Goal: Task Accomplishment & Management: Use online tool/utility

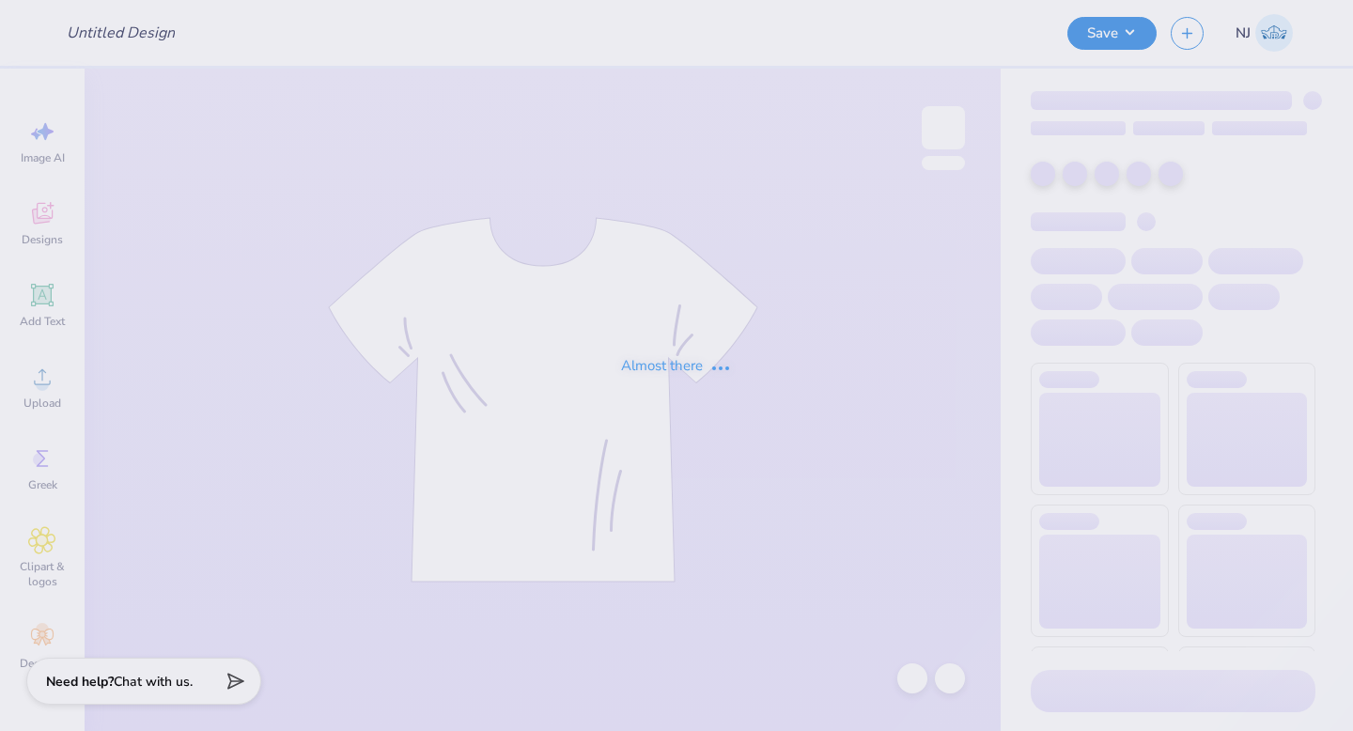
type input "tshirt"
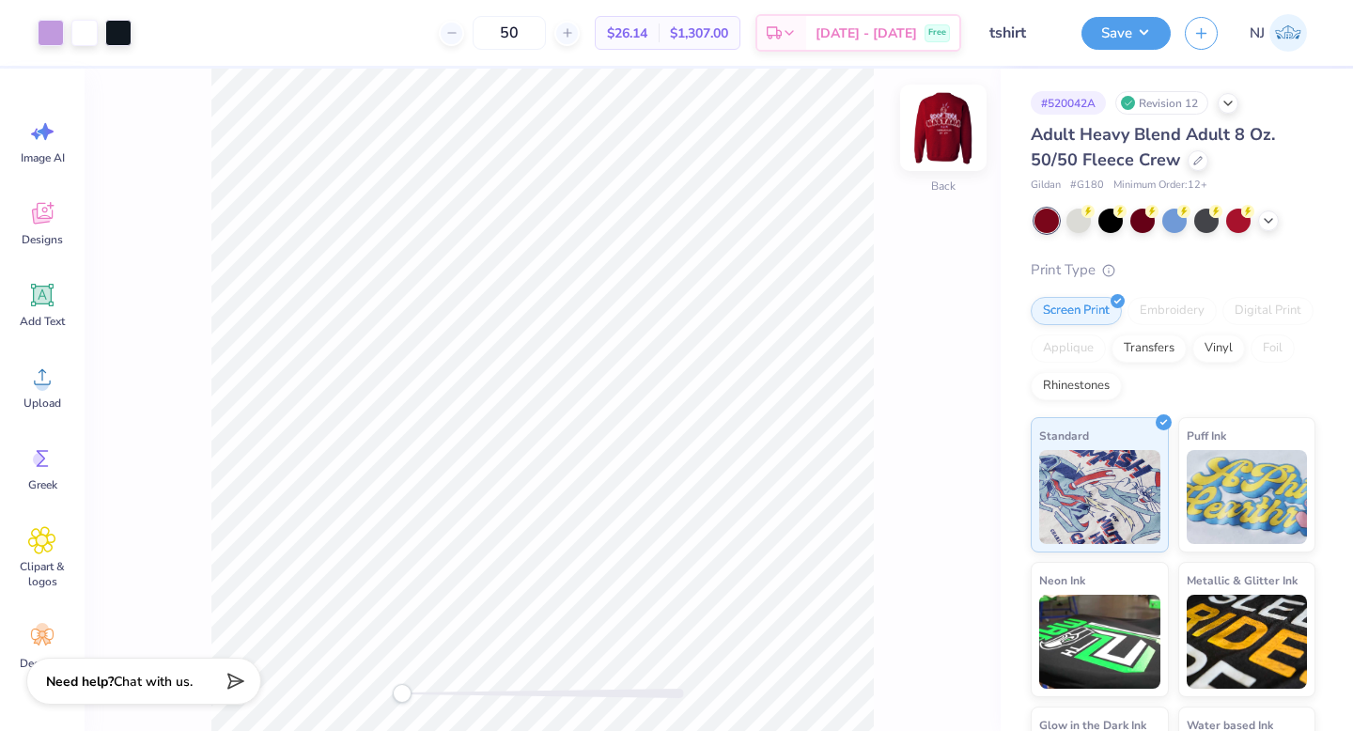
click at [955, 119] on img at bounding box center [942, 127] width 75 height 75
click at [955, 119] on img at bounding box center [943, 128] width 38 height 38
click at [1261, 214] on icon at bounding box center [1267, 218] width 15 height 15
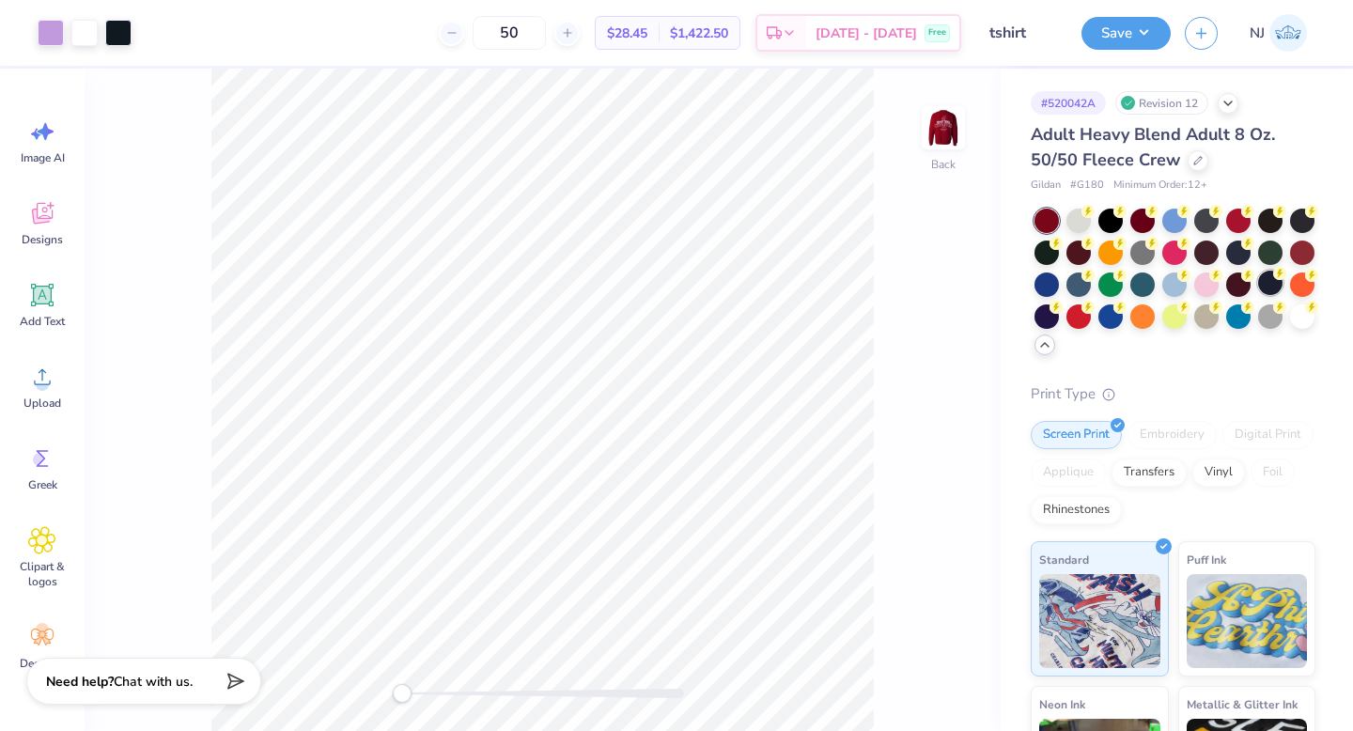
click at [1277, 276] on icon at bounding box center [1279, 273] width 7 height 9
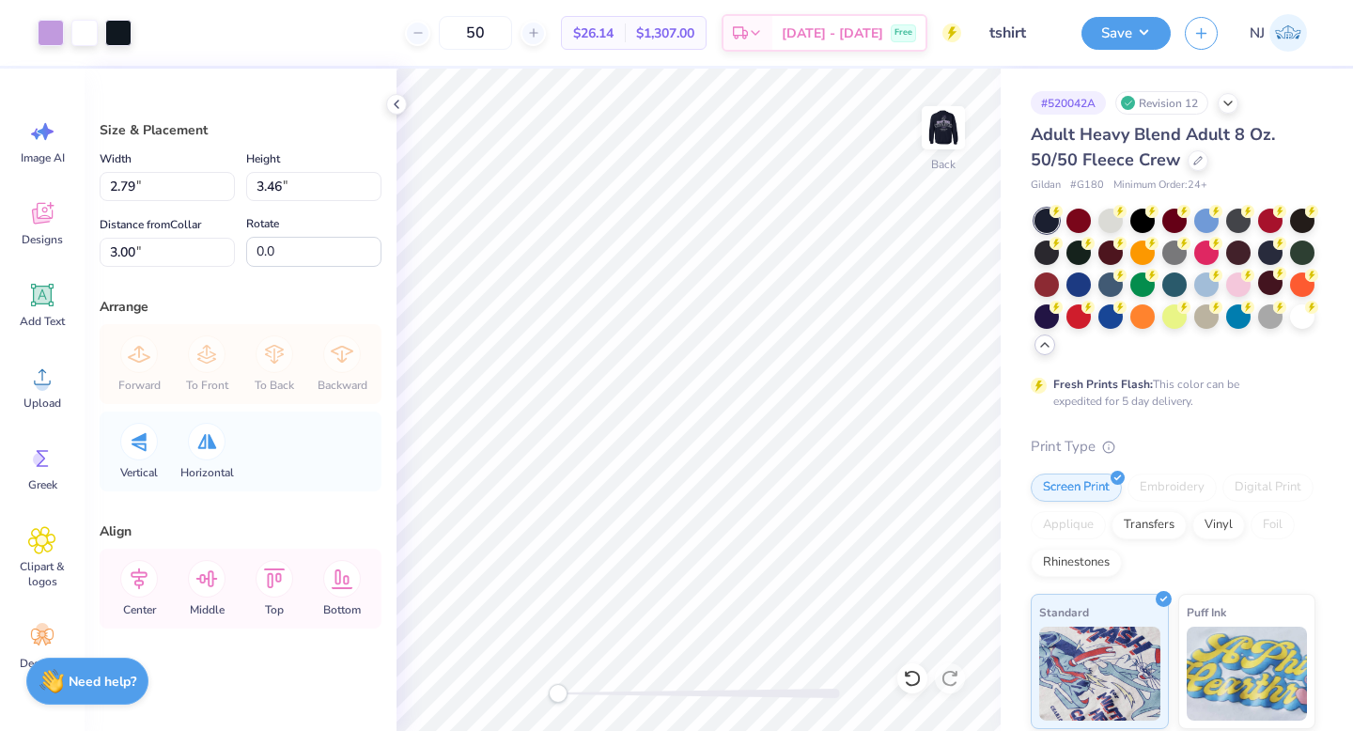
type input "2.79"
type input "3.46"
type input "2.84"
type input "3.52"
type input "2.94"
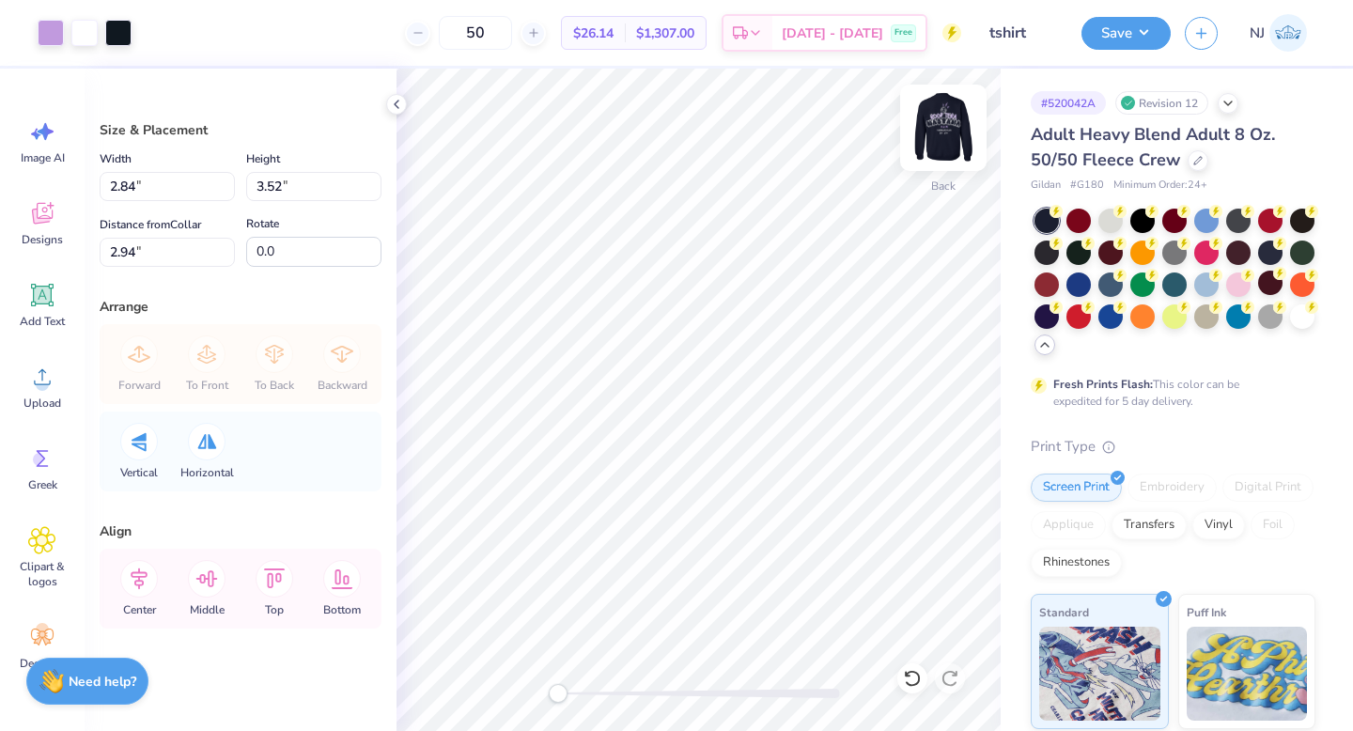
type input "2.90"
type input "3.59"
type input "3.00"
click at [936, 137] on img at bounding box center [942, 127] width 75 height 75
type input "13.09"
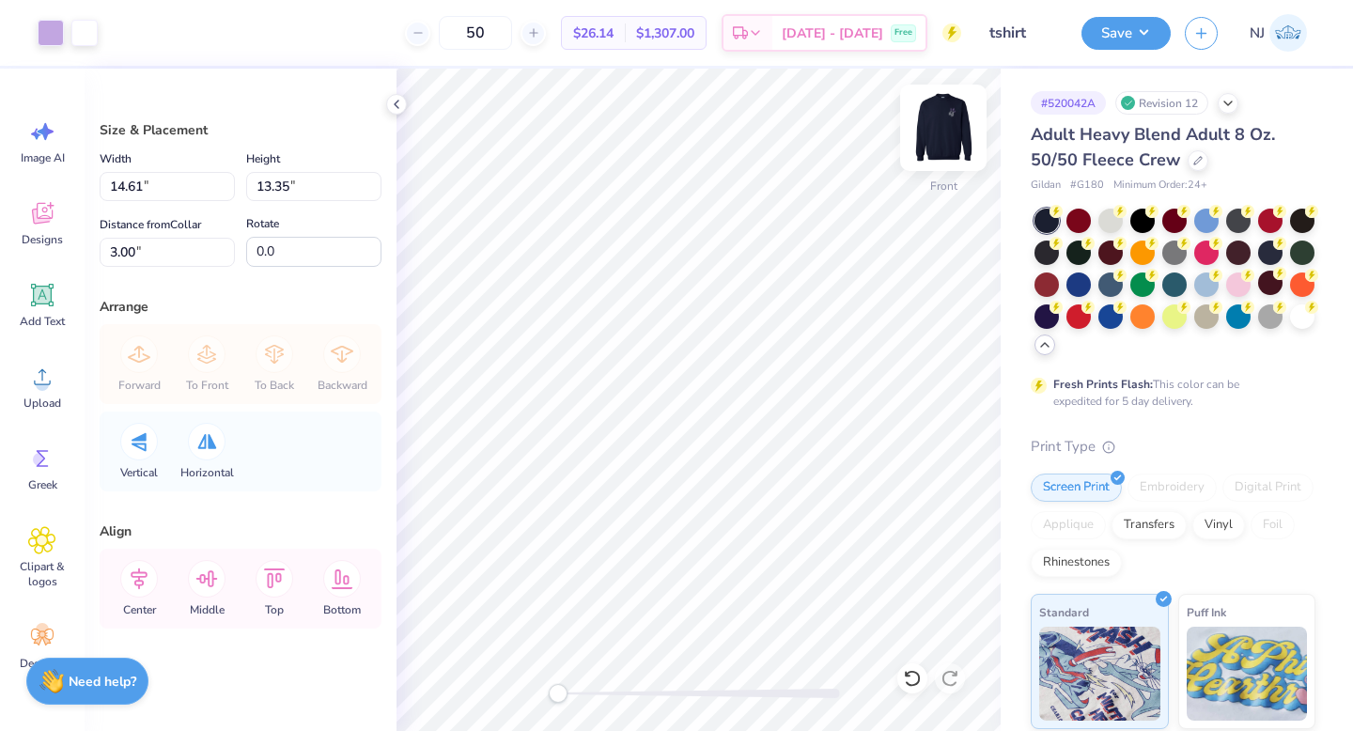
type input "11.96"
type input "4.39"
type input "12.33"
type input "11.27"
type input "5.08"
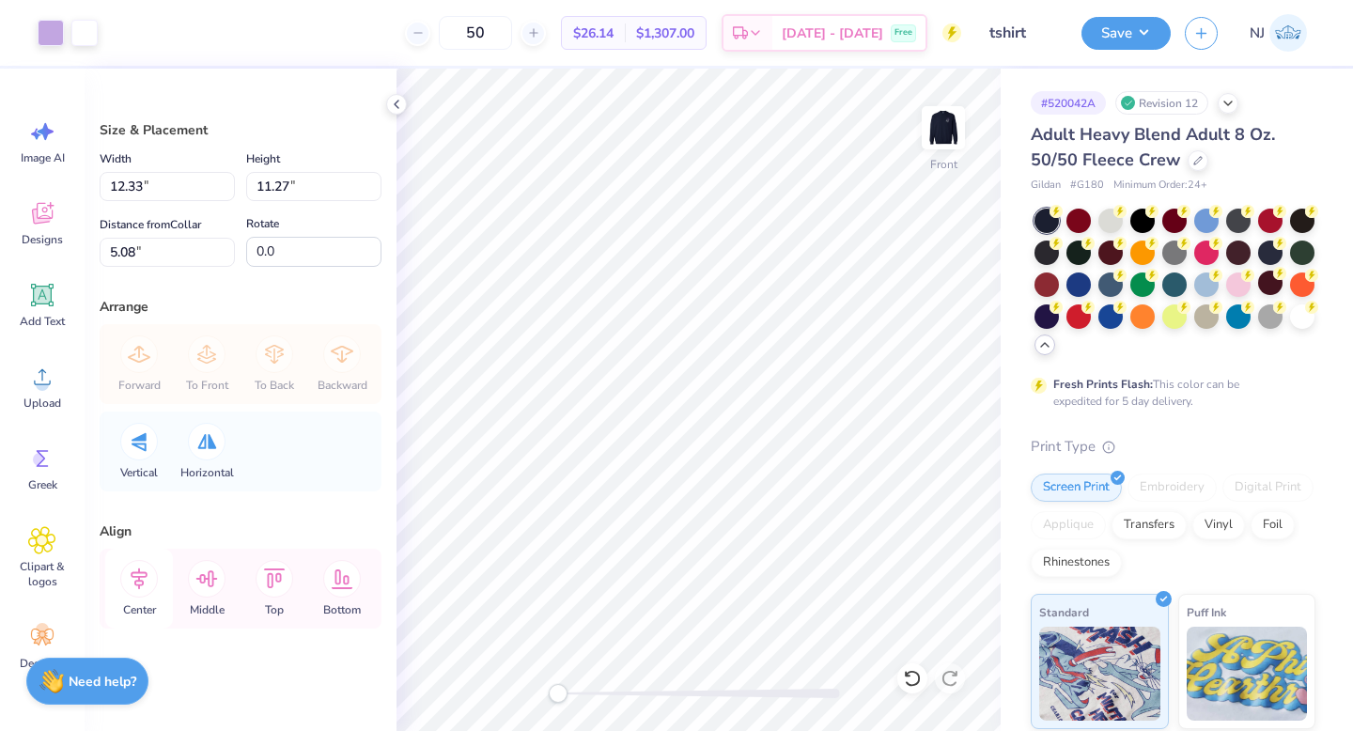
click at [131, 569] on icon at bounding box center [139, 579] width 38 height 38
type input "12.08"
type input "11.04"
type input "4.70"
click at [150, 567] on icon at bounding box center [139, 579] width 38 height 38
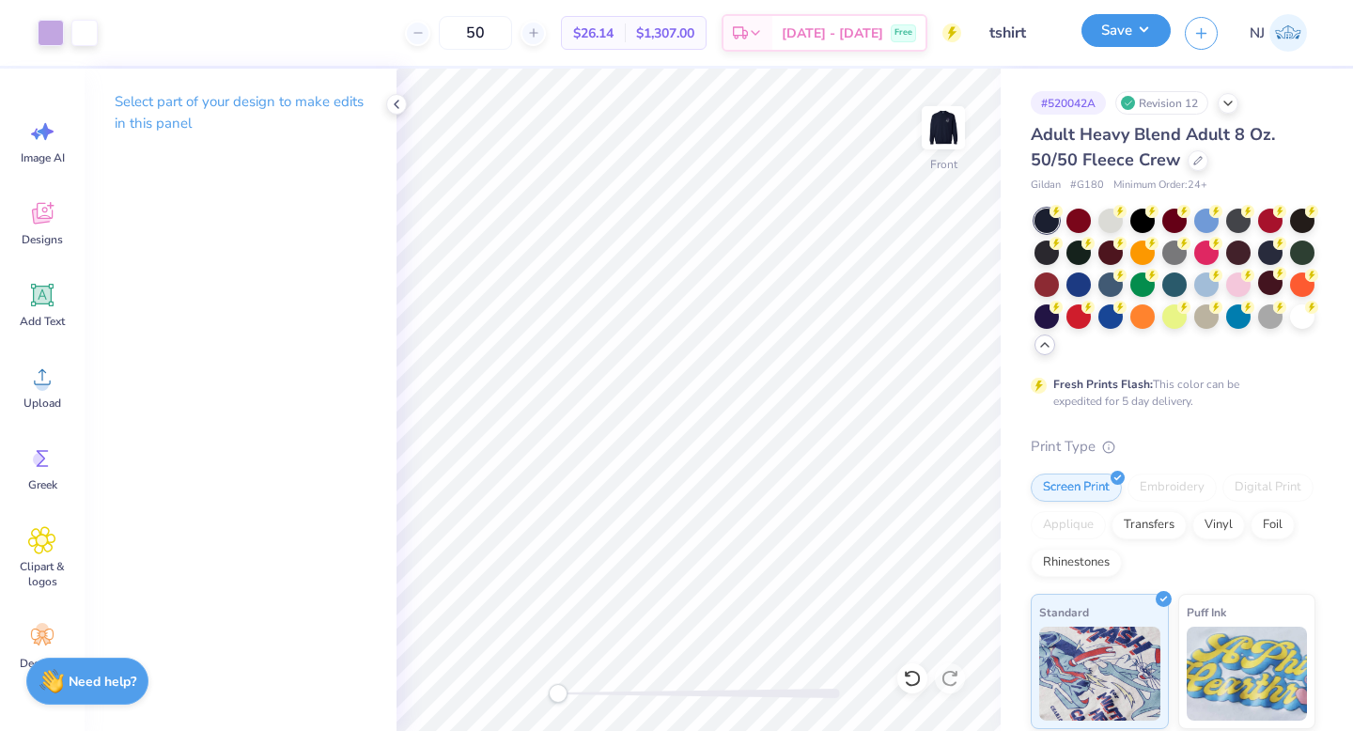
click at [1132, 28] on button "Save" at bounding box center [1125, 30] width 89 height 33
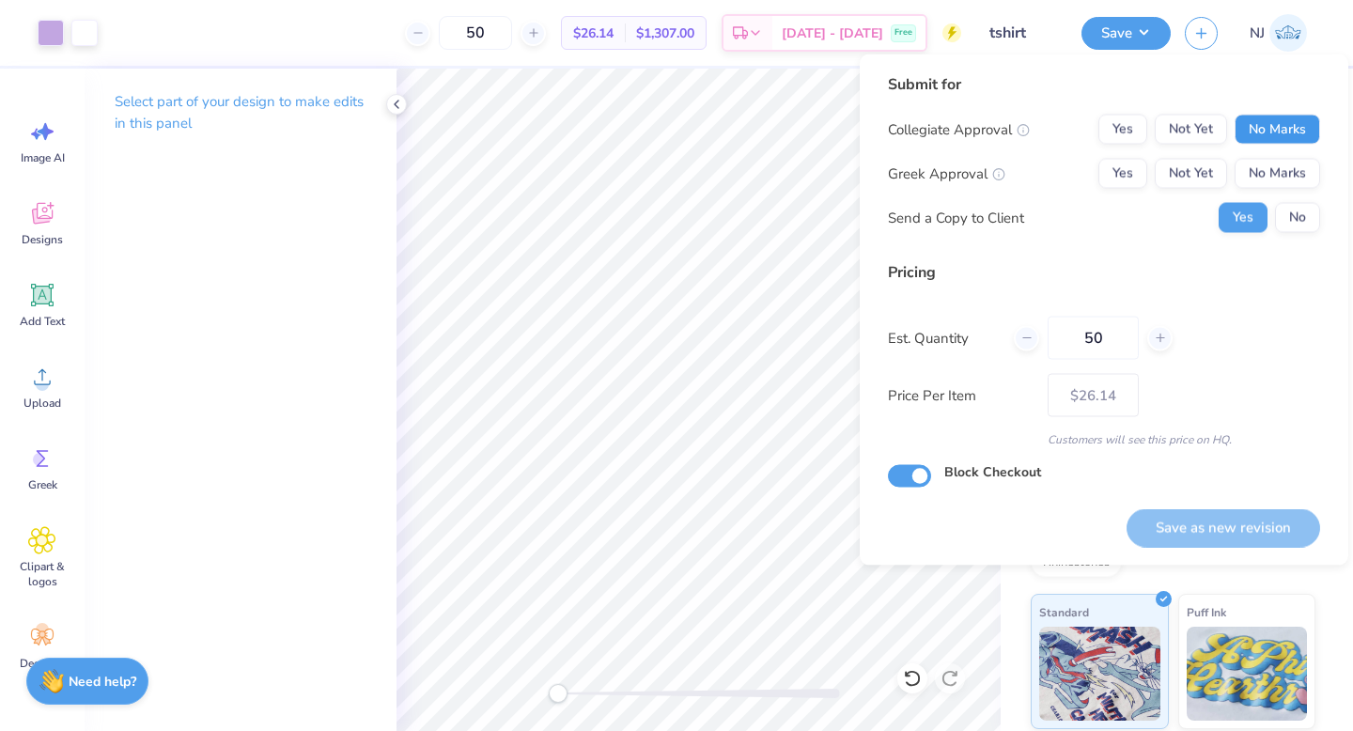
click at [1295, 125] on button "No Marks" at bounding box center [1276, 130] width 85 height 30
click at [1297, 163] on button "No Marks" at bounding box center [1276, 174] width 85 height 30
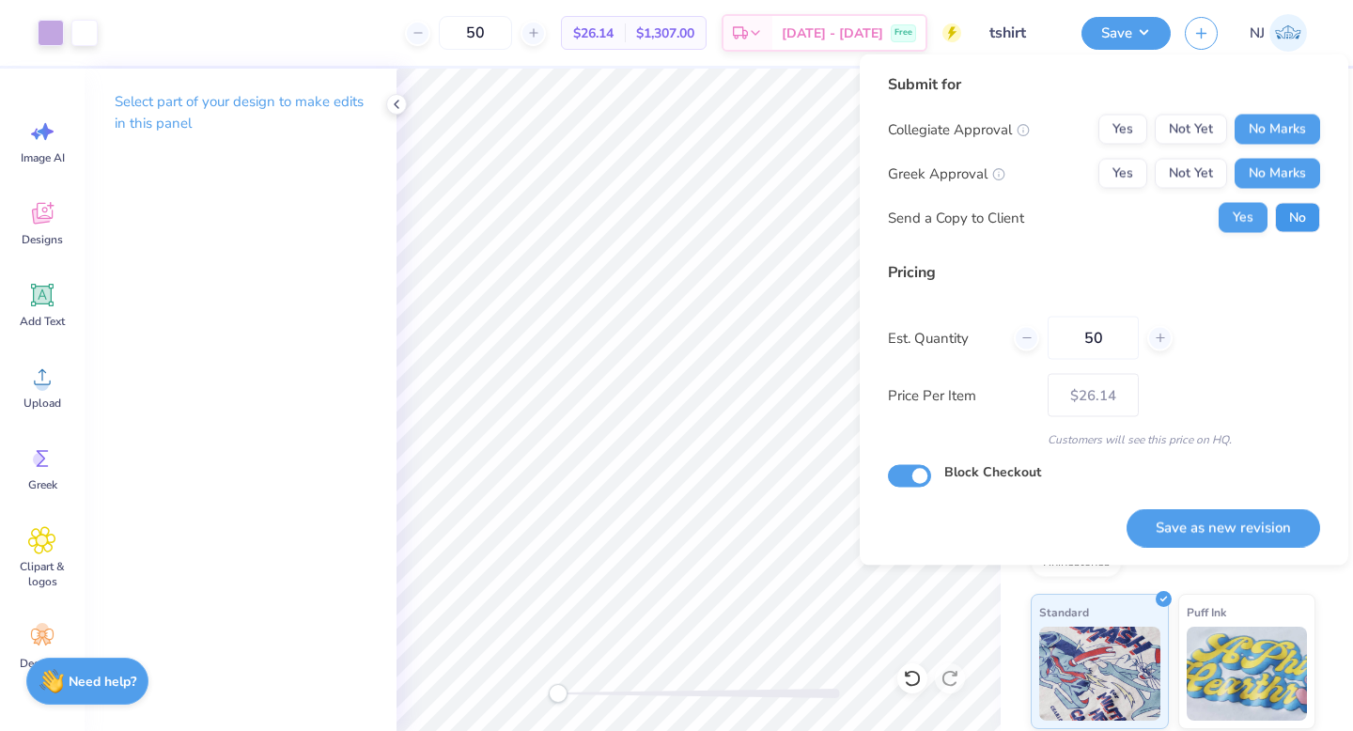
click at [1302, 212] on button "No" at bounding box center [1297, 218] width 45 height 30
click at [1276, 532] on button "Save as new revision" at bounding box center [1222, 527] width 193 height 39
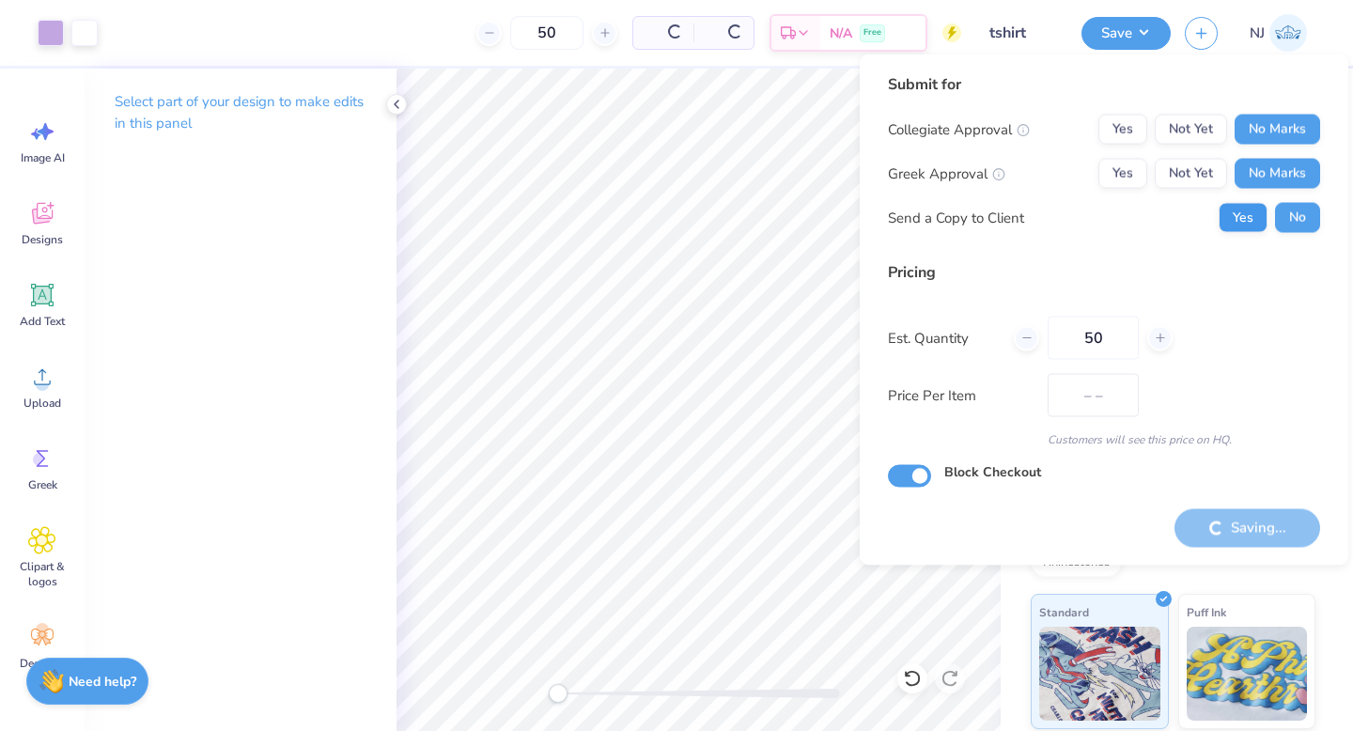
type input "$26.14"
click at [1244, 223] on button "Yes" at bounding box center [1242, 218] width 49 height 30
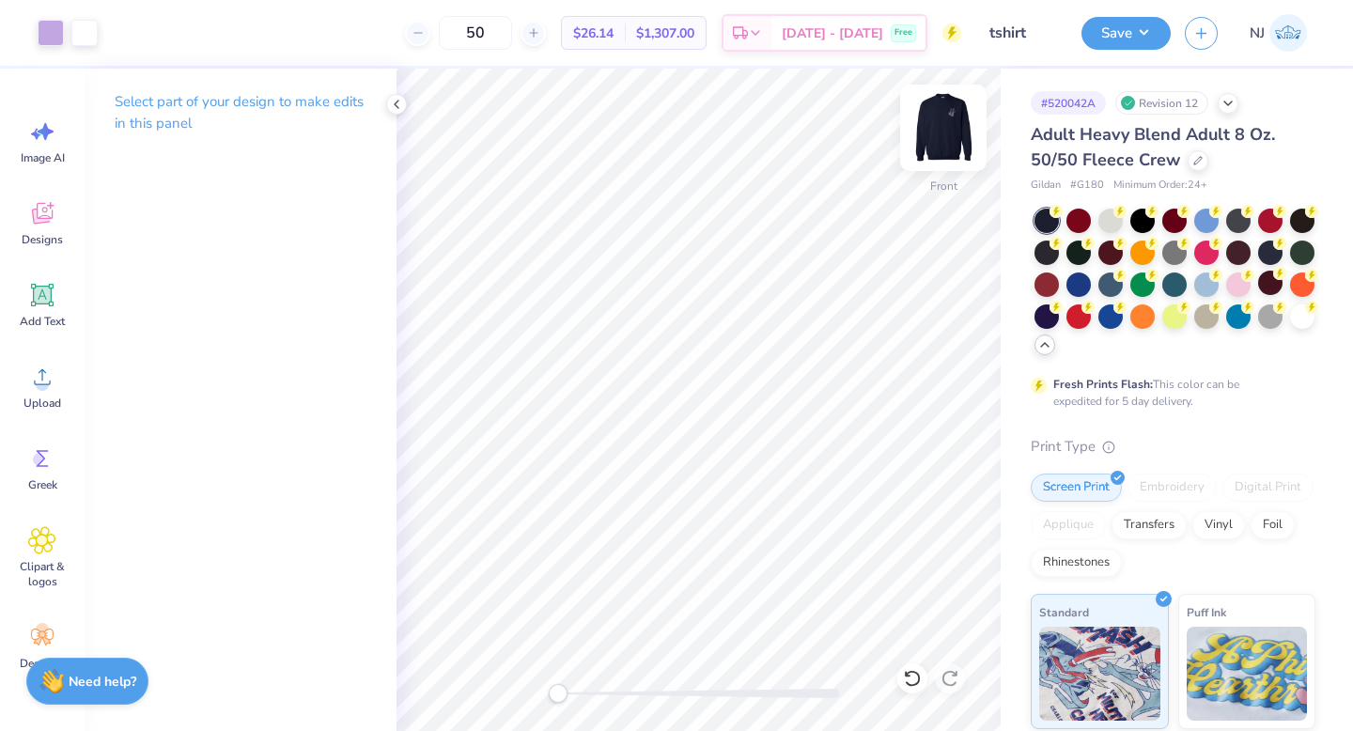
click at [950, 137] on img at bounding box center [942, 127] width 75 height 75
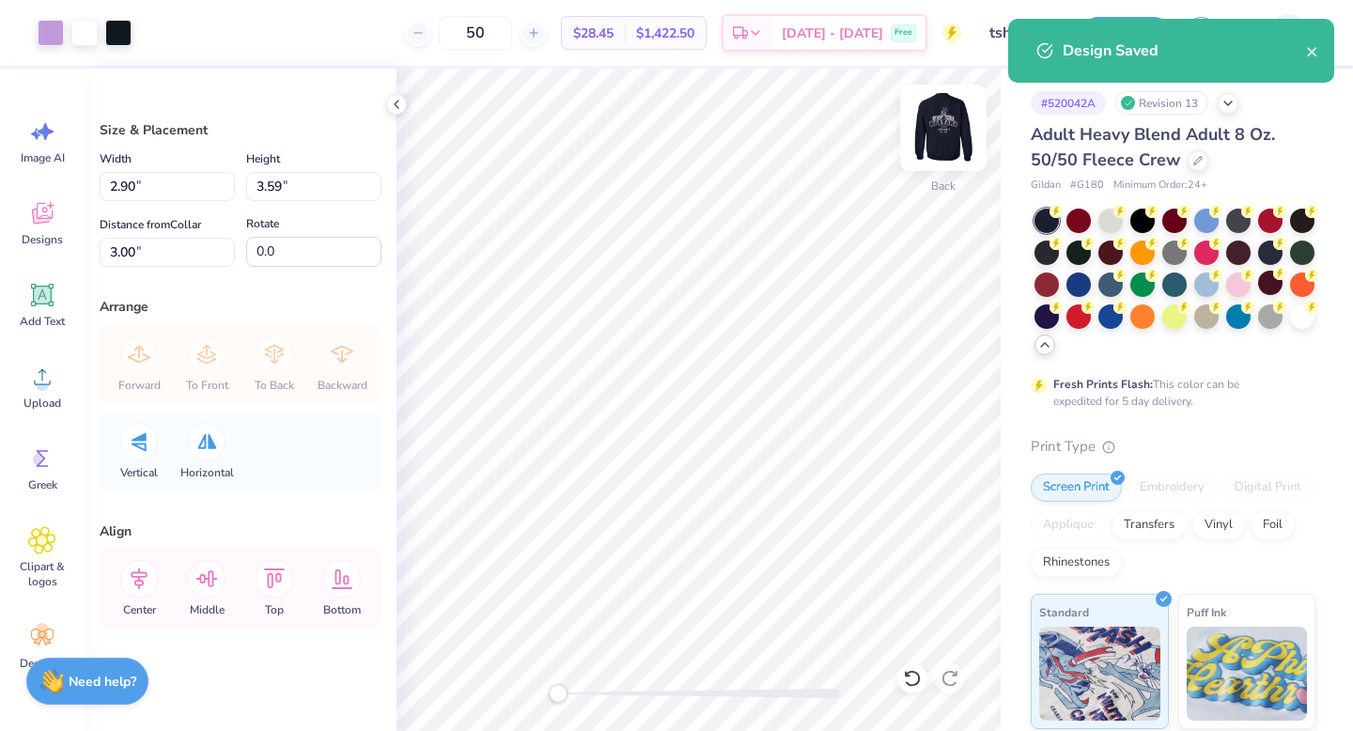
click at [954, 112] on img at bounding box center [942, 127] width 75 height 75
type input "12.08"
type input "11.04"
type input "4.70"
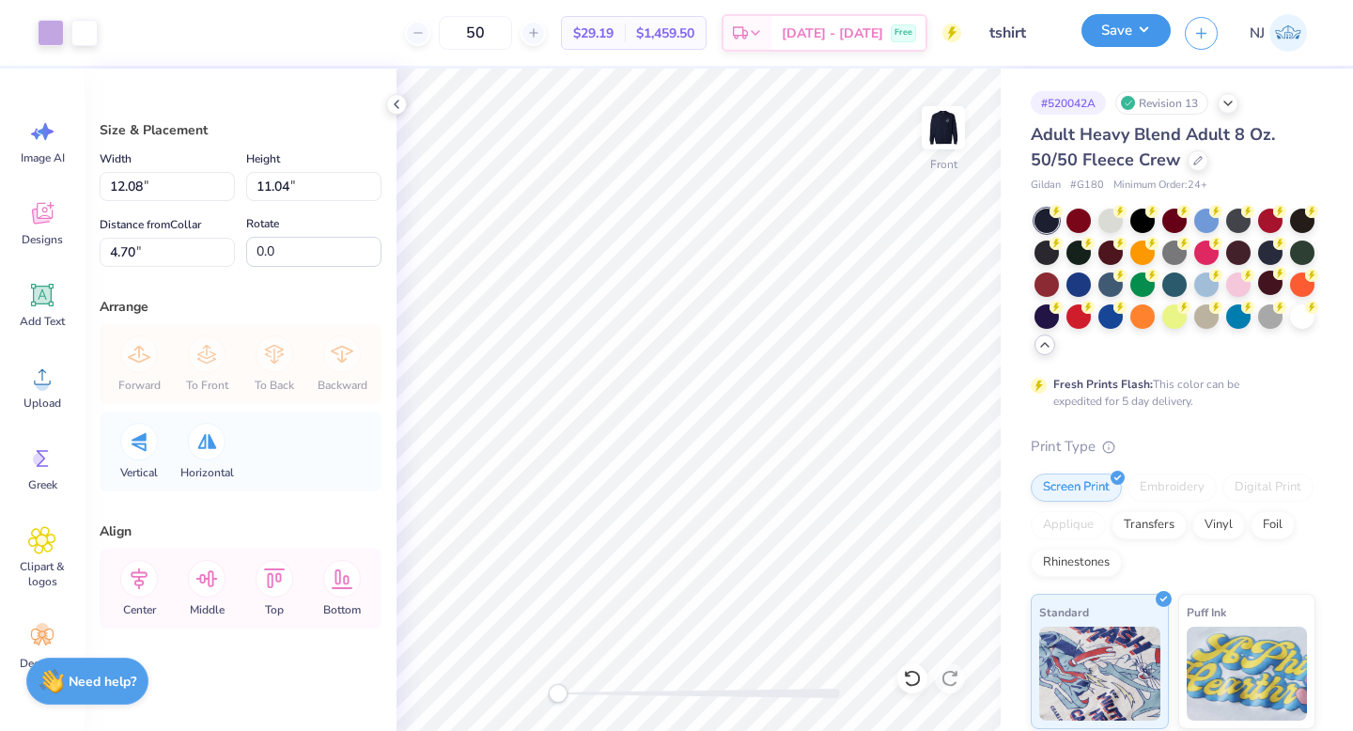
click at [1159, 32] on button "Save" at bounding box center [1125, 30] width 89 height 33
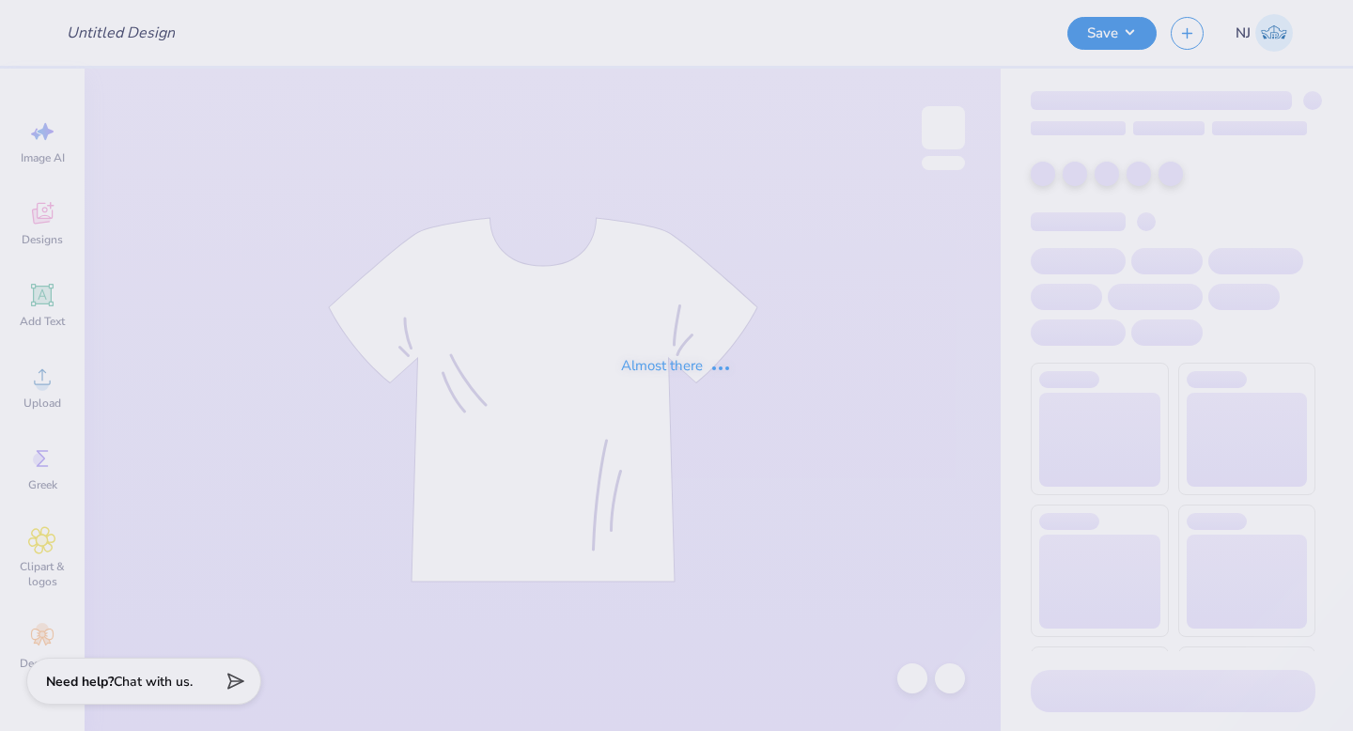
type input "tshirt"
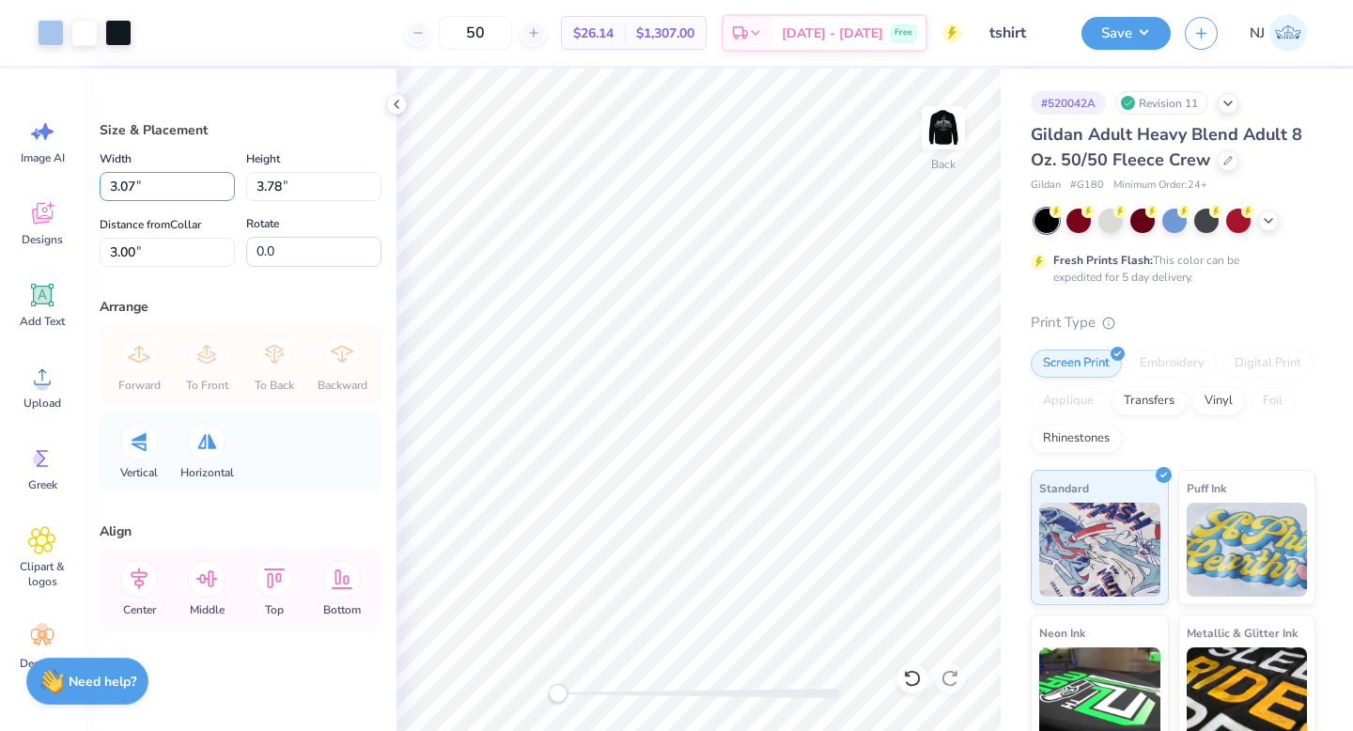
drag, startPoint x: 159, startPoint y: 179, endPoint x: 80, endPoint y: 179, distance: 78.9
click at [80, 179] on div "Art colors 50 $26.14 Per Item $1,307.00 Total Est. Delivery [DATE] - [DATE] Fre…" at bounding box center [676, 365] width 1353 height 731
type input "14.62"
type input "18.00"
type input "0.50"
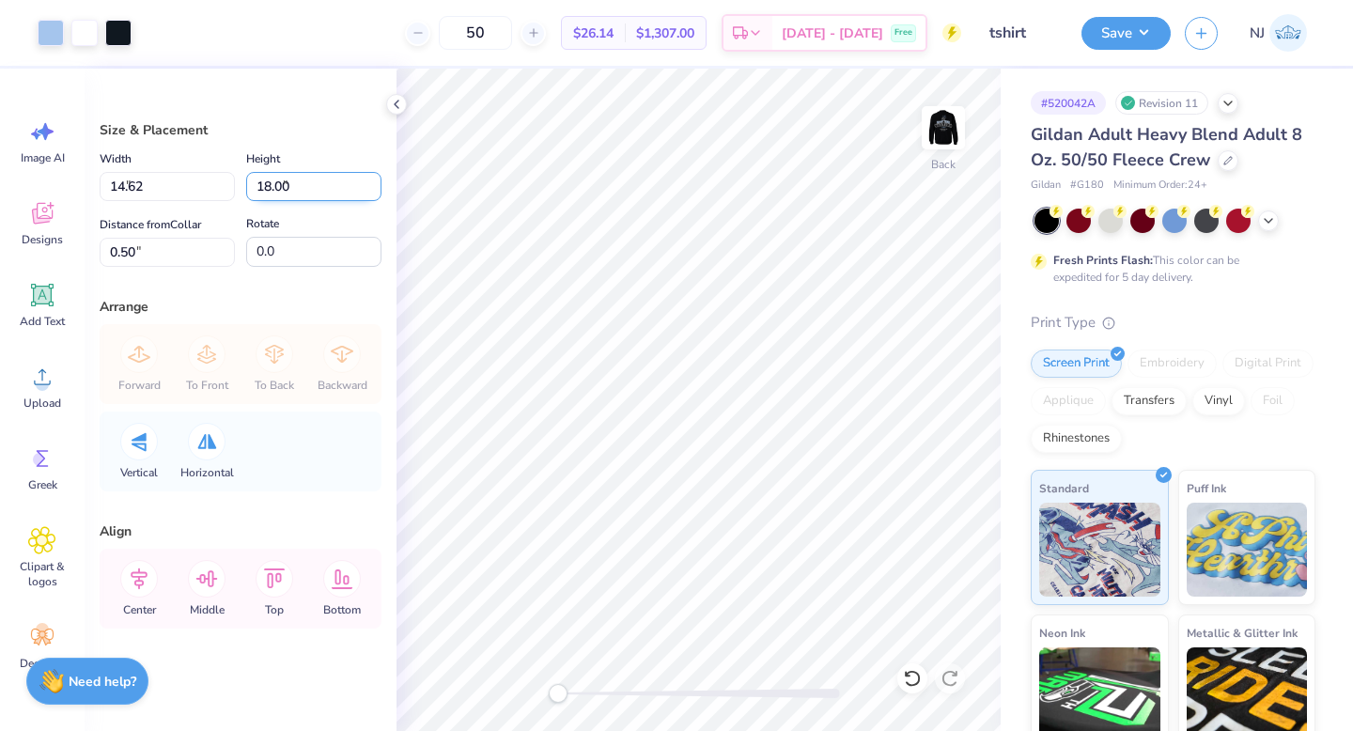
click at [296, 188] on input "18.00" at bounding box center [313, 186] width 135 height 29
click at [187, 189] on input "14.62" at bounding box center [167, 186] width 135 height 29
type input "1"
type input "2.90"
type input "3.57"
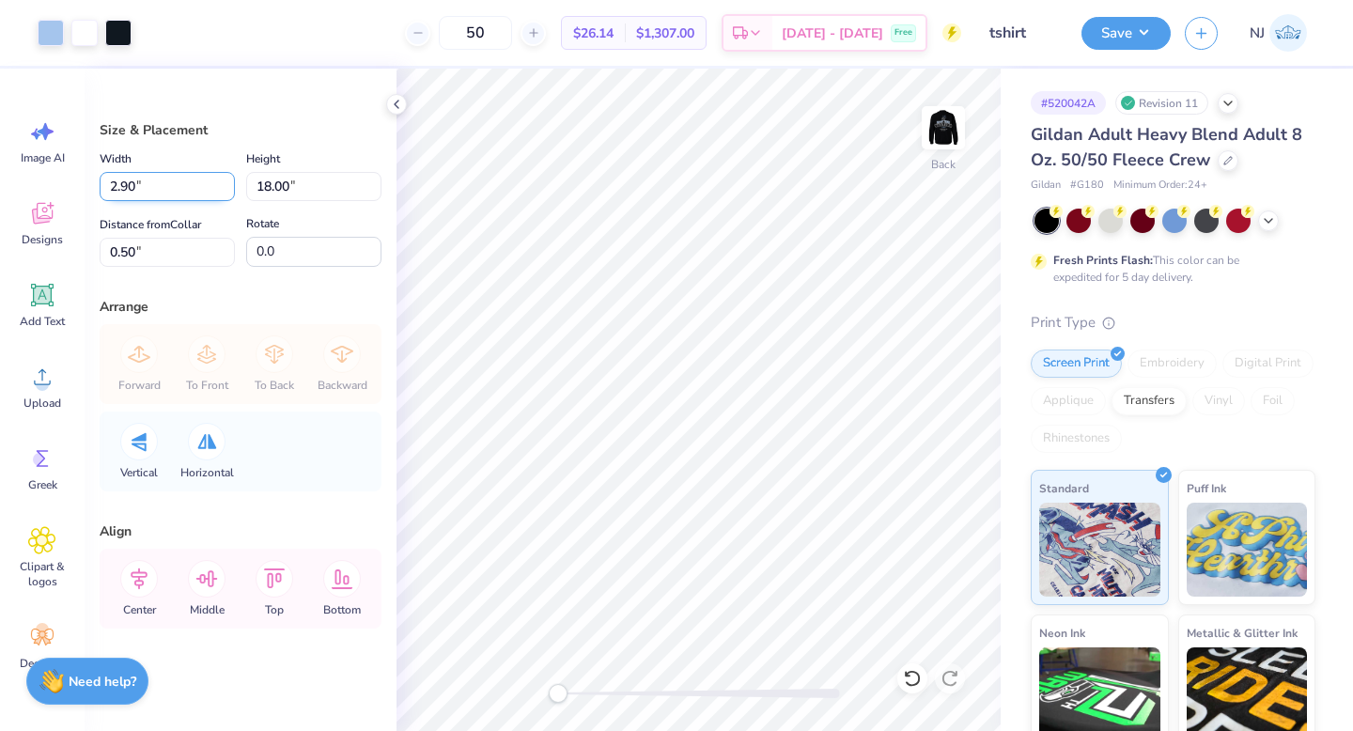
type input "7.72"
click at [309, 187] on input "3.57" at bounding box center [313, 186] width 135 height 29
type input "3.59"
type input "2.92"
type input "7.71"
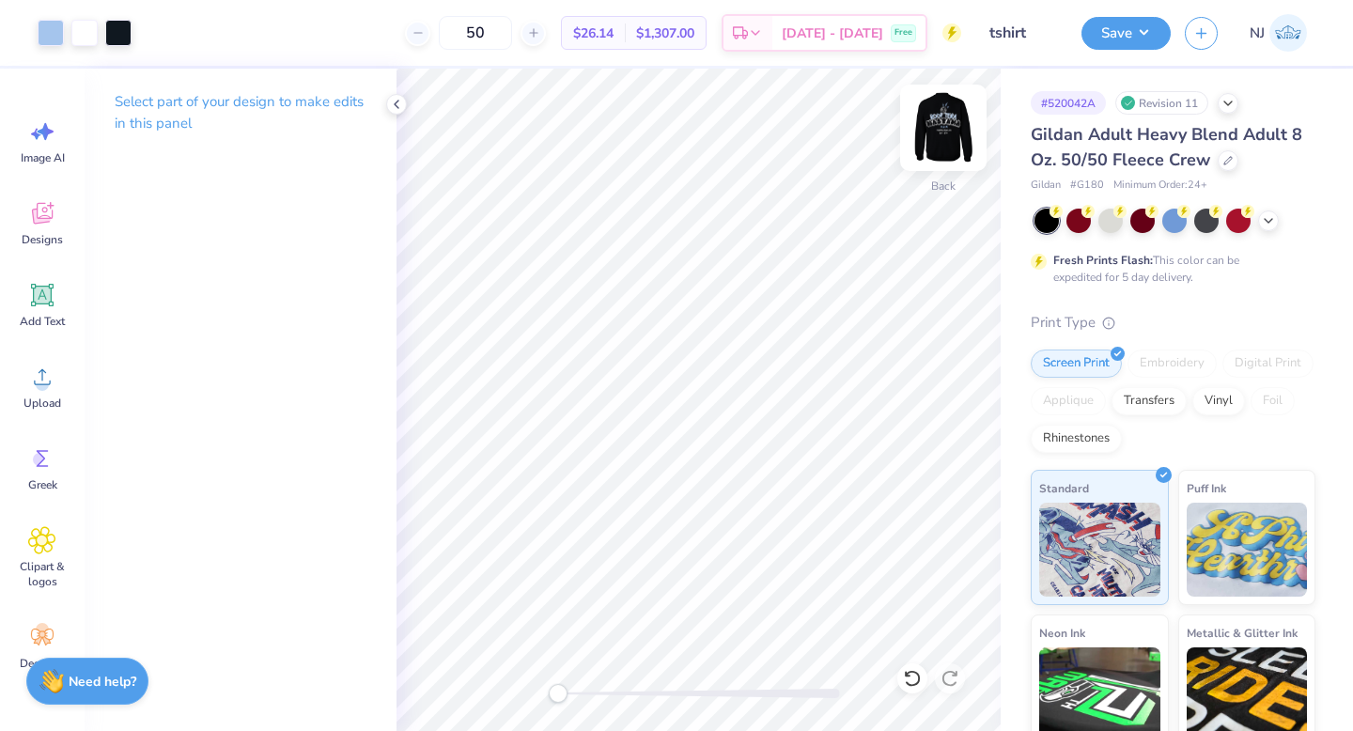
click at [935, 121] on img at bounding box center [942, 127] width 75 height 75
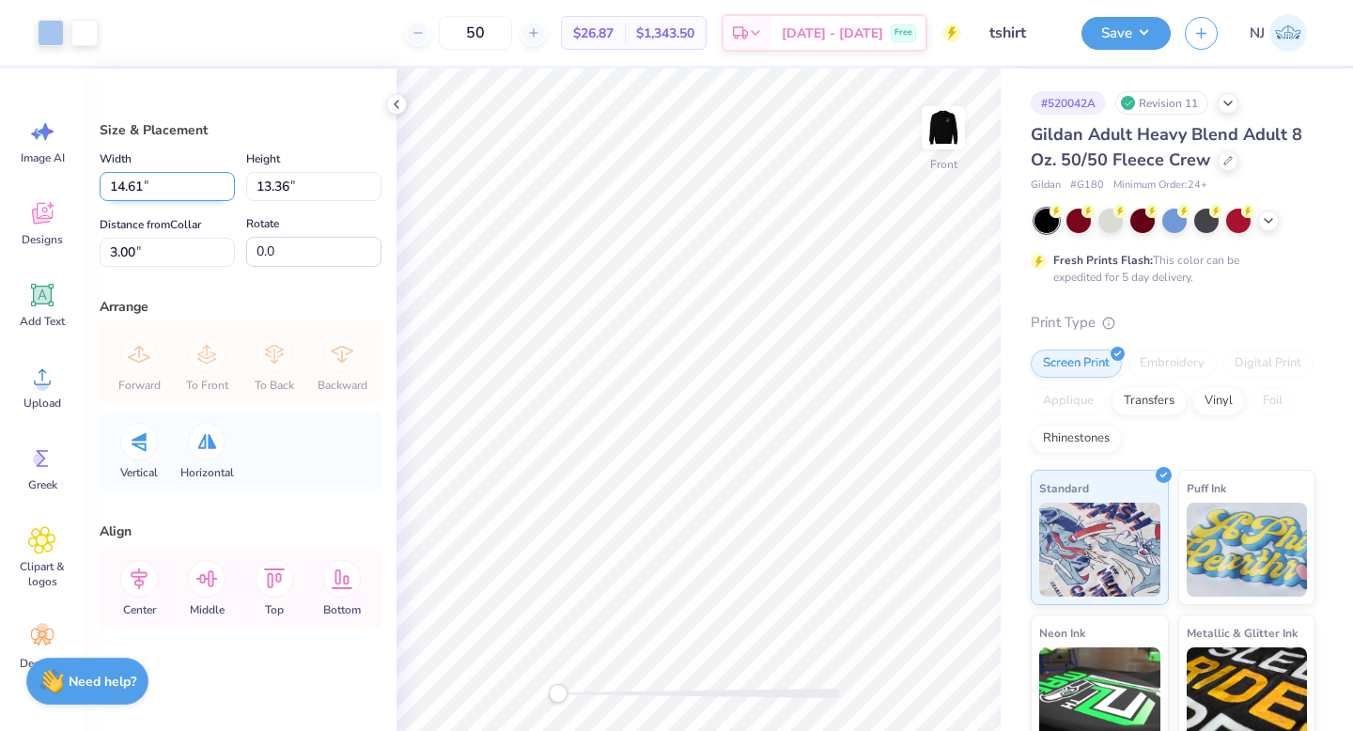
click at [176, 183] on input "14.61" at bounding box center [167, 186] width 135 height 29
click at [224, 192] on input "12.04" at bounding box center [167, 186] width 135 height 29
click at [224, 184] on input "12.05" at bounding box center [167, 186] width 135 height 29
click at [224, 184] on input "12.06" at bounding box center [167, 186] width 135 height 29
click at [224, 184] on input "12.07" at bounding box center [167, 186] width 135 height 29
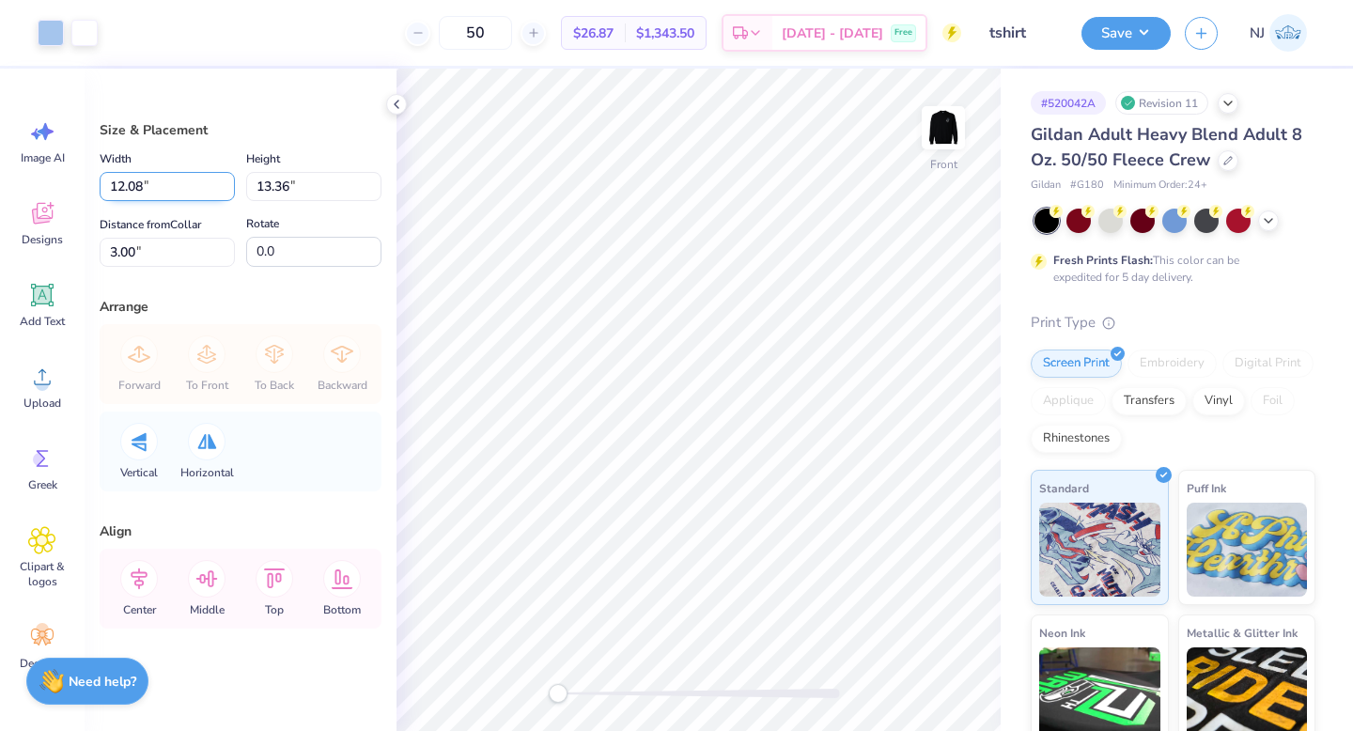
type input "12.08"
click at [225, 184] on input "12.08" at bounding box center [167, 186] width 135 height 29
click at [312, 182] on input "13.36" at bounding box center [313, 186] width 135 height 29
type input "11.04"
click at [138, 250] on input "4.16" at bounding box center [167, 252] width 135 height 29
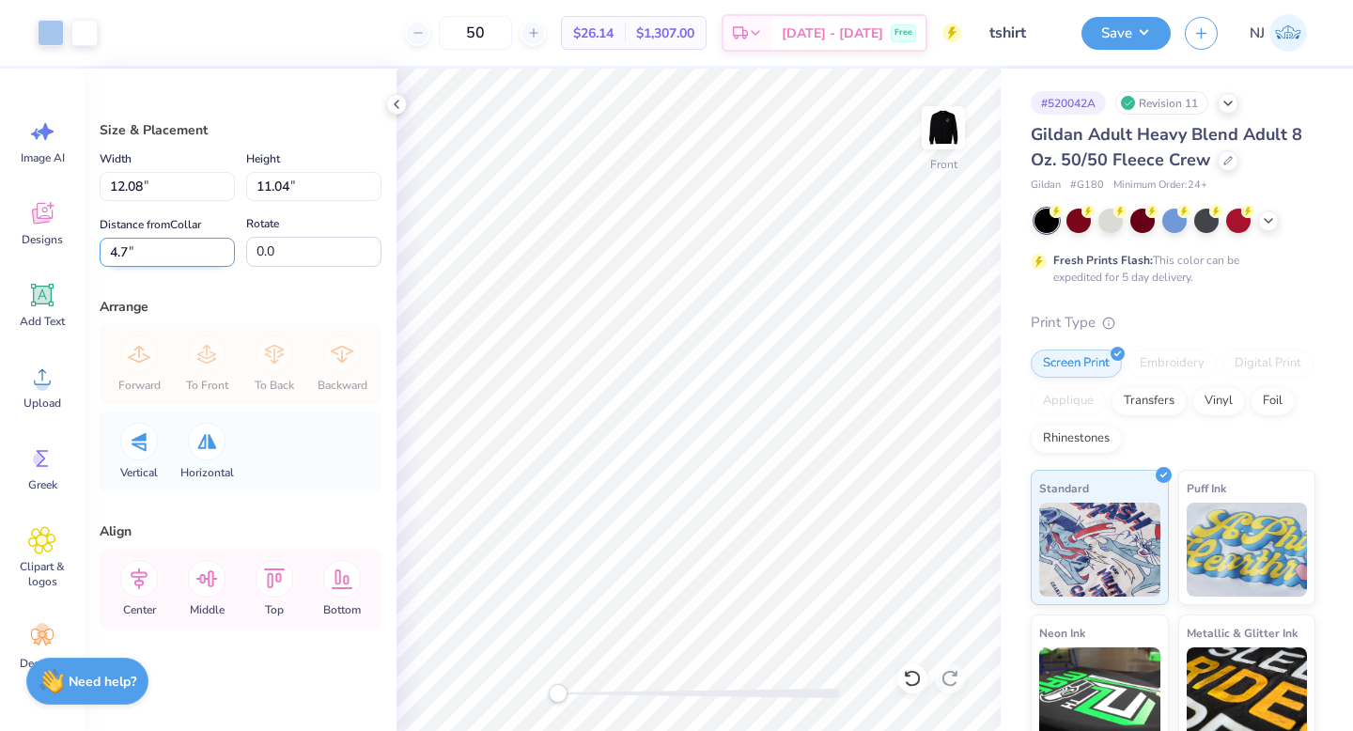
type input "4.7"
click at [240, 297] on div "Arrange" at bounding box center [241, 307] width 282 height 20
click at [1111, 35] on button "Save" at bounding box center [1125, 30] width 89 height 33
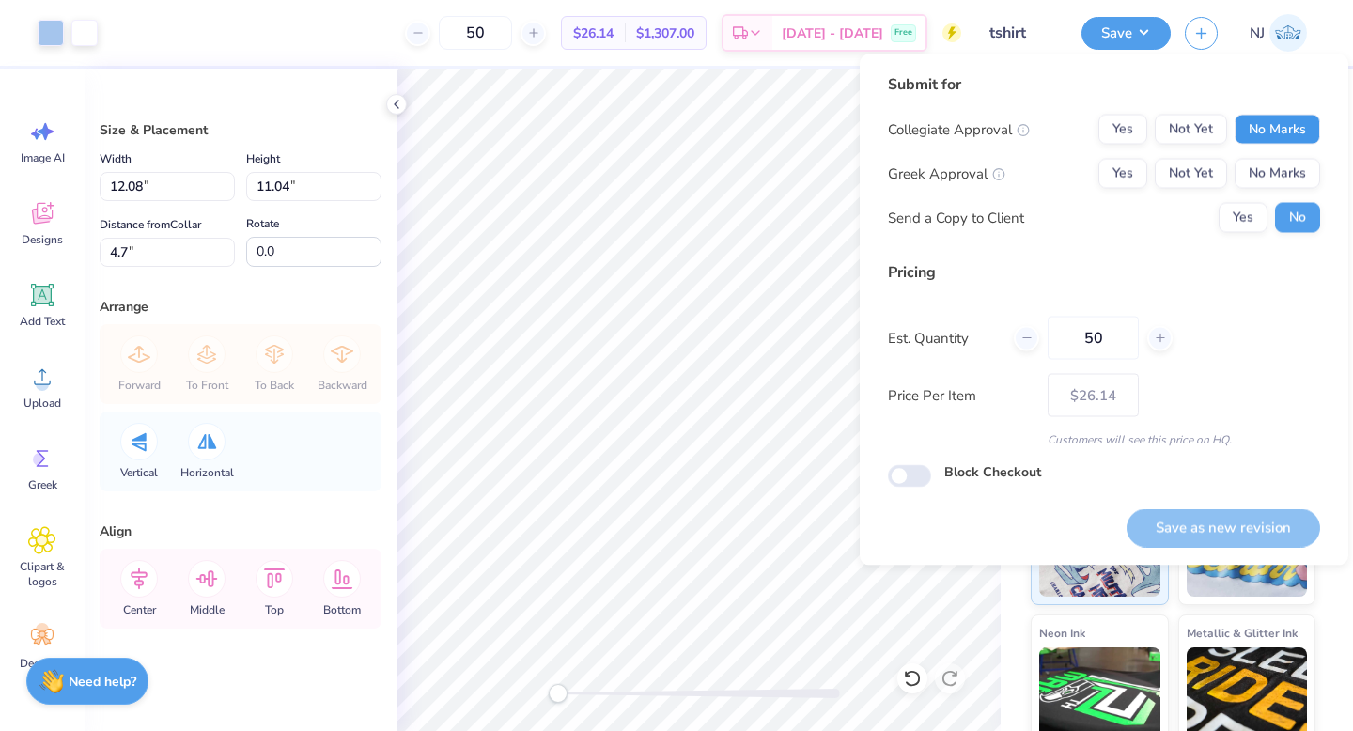
click at [1275, 129] on button "No Marks" at bounding box center [1276, 130] width 85 height 30
click at [1275, 167] on button "No Marks" at bounding box center [1276, 174] width 85 height 30
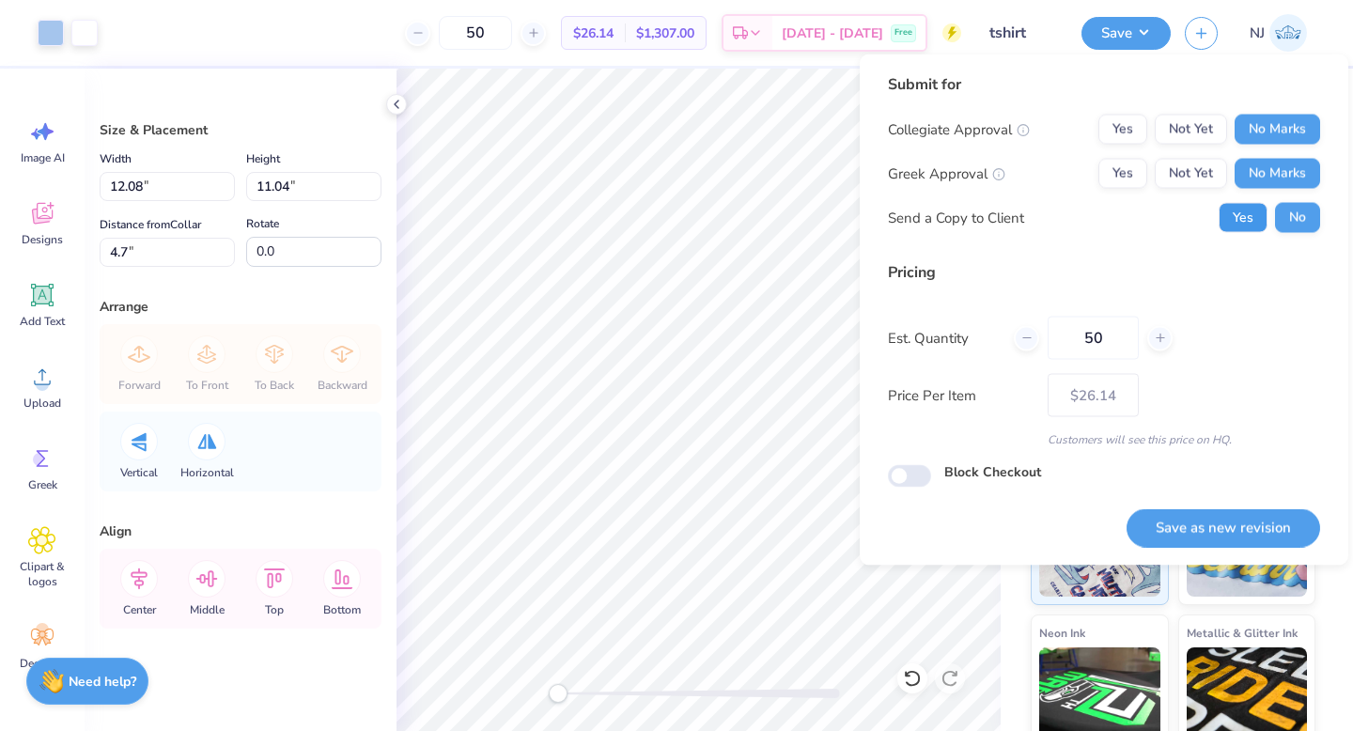
click at [1246, 210] on button "Yes" at bounding box center [1242, 218] width 49 height 30
click at [1251, 538] on button "Save as new revision" at bounding box center [1222, 527] width 193 height 39
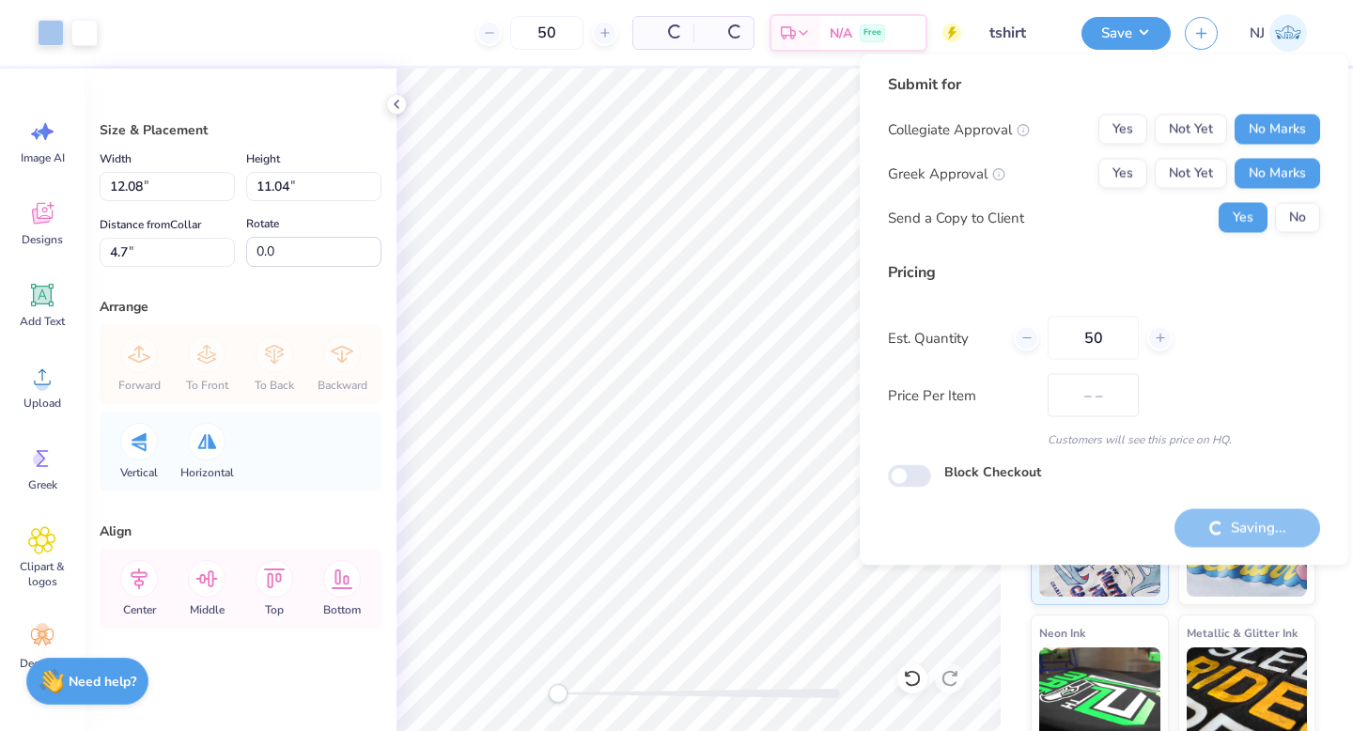
type input "$26.14"
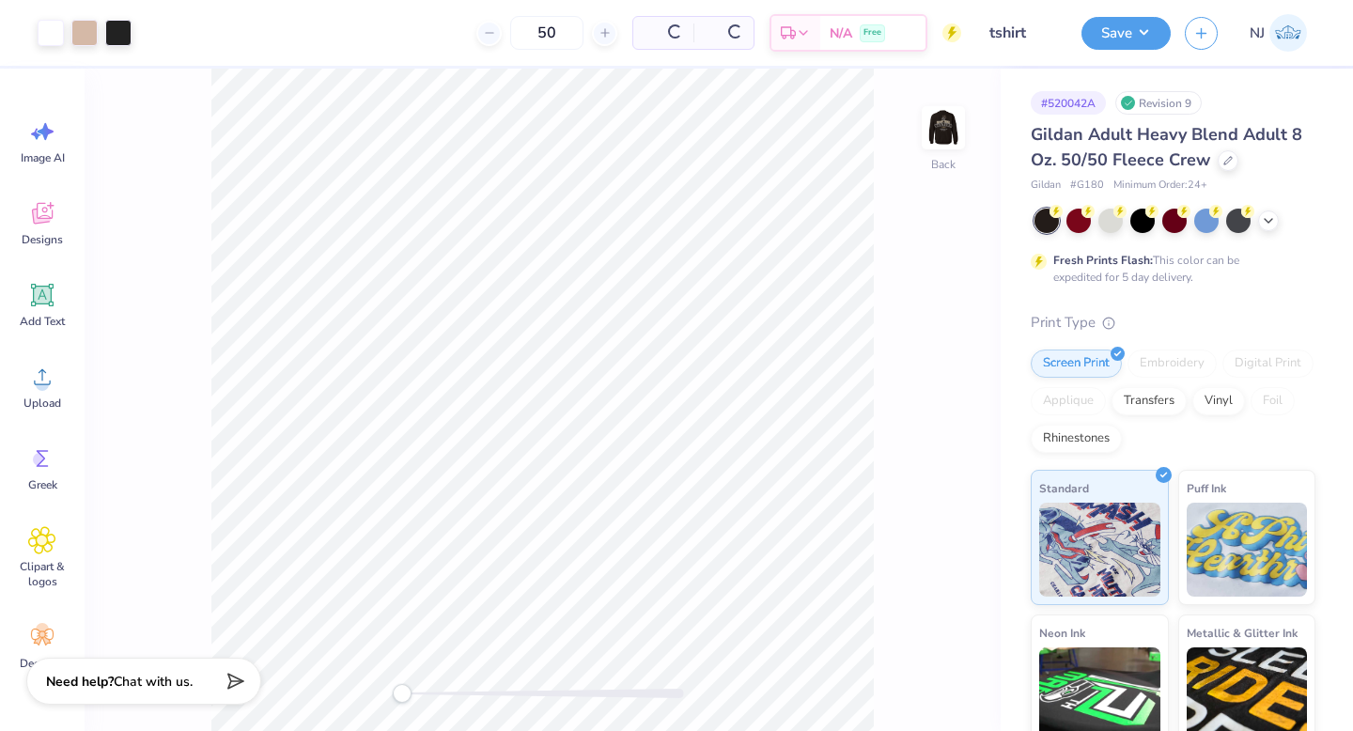
click at [945, 135] on img at bounding box center [943, 128] width 38 height 38
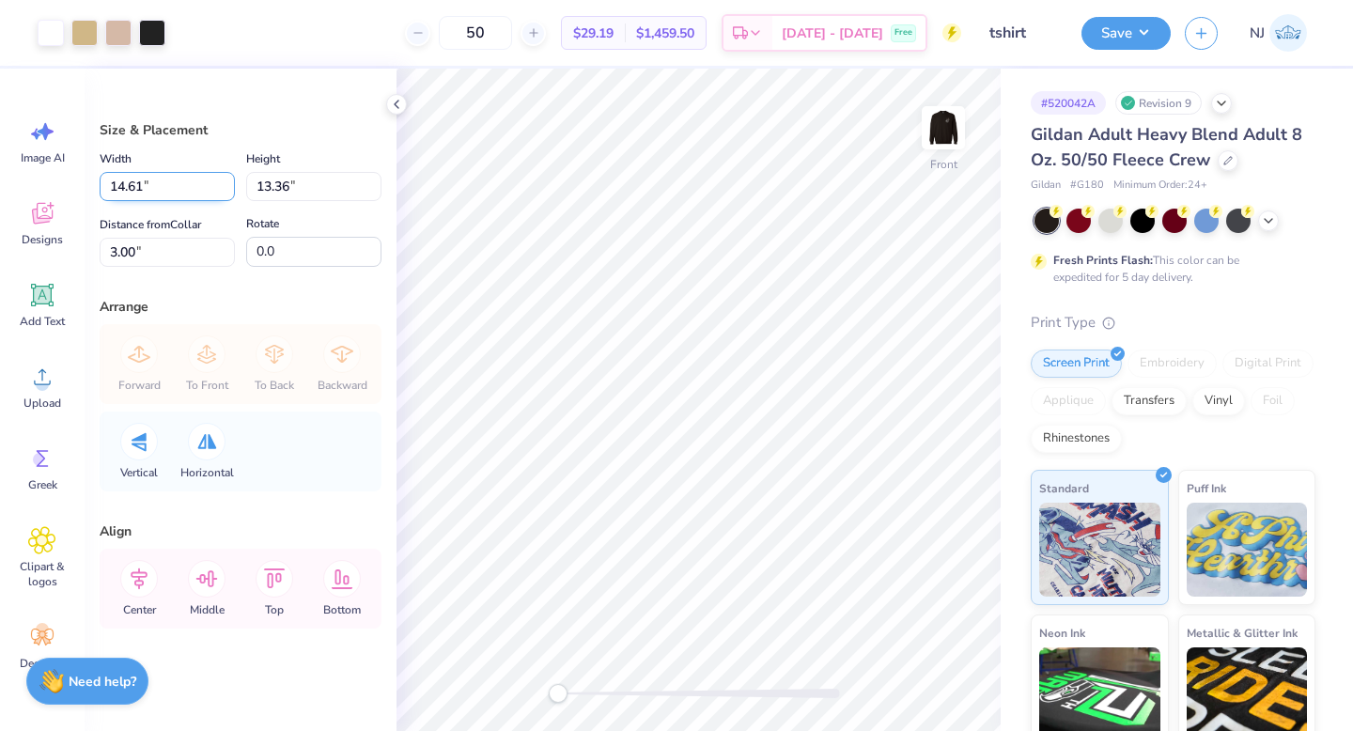
click at [143, 188] on input "14.61" at bounding box center [167, 186] width 135 height 29
type input "12.08"
type input "11.04"
click at [269, 192] on input "11.04" at bounding box center [313, 186] width 135 height 29
click at [159, 255] on input "4.16" at bounding box center [167, 252] width 135 height 29
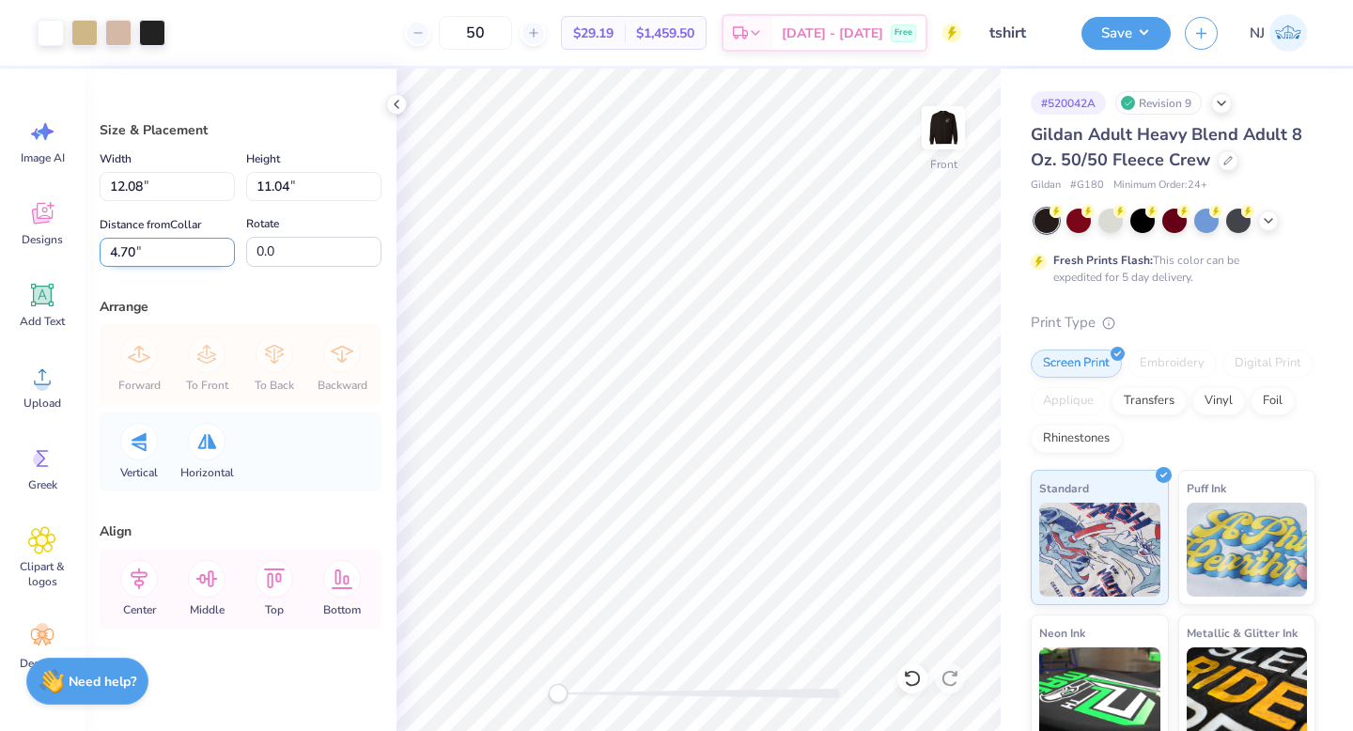
type input "4.70"
click at [1140, 30] on button "Save" at bounding box center [1125, 30] width 89 height 33
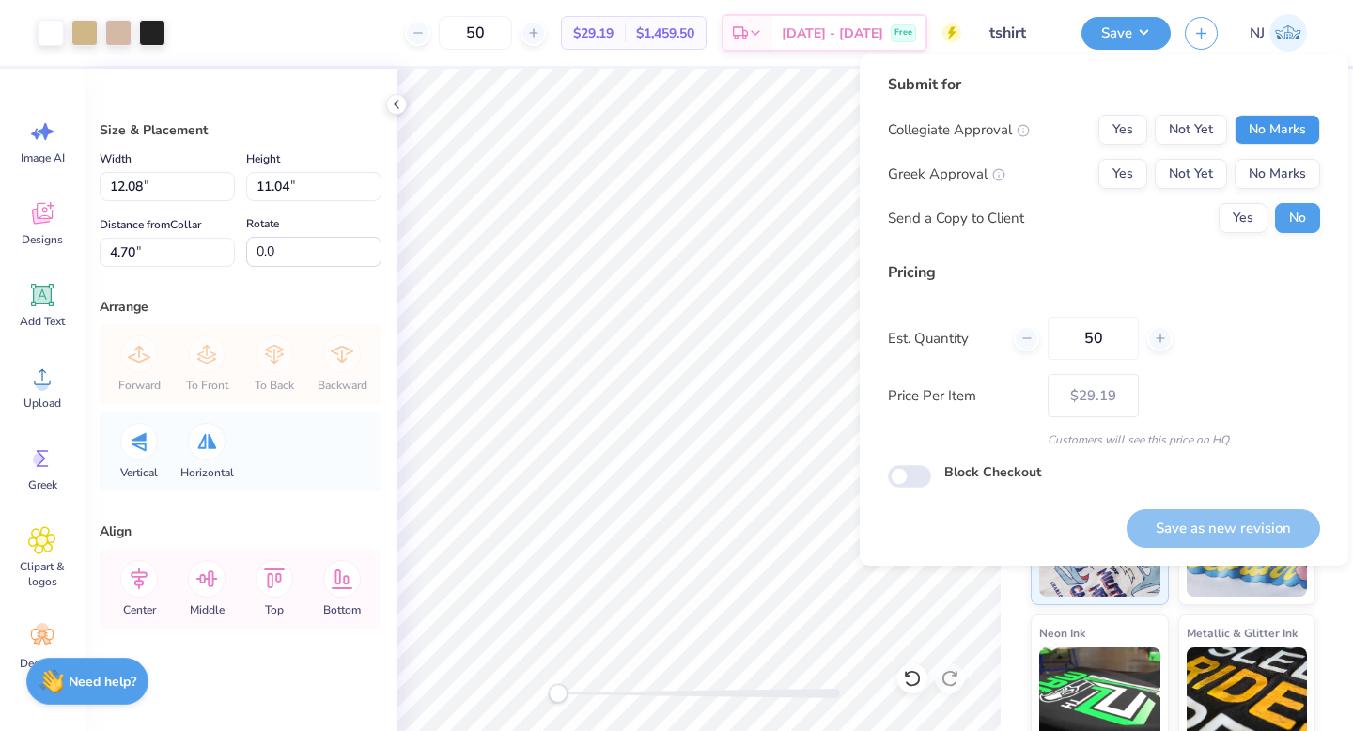
click at [1290, 118] on button "No Marks" at bounding box center [1276, 130] width 85 height 30
click at [1290, 197] on div "Collegiate Approval Yes Not Yet No Marks Greek Approval Yes Not Yet No Marks Se…" at bounding box center [1104, 174] width 432 height 118
click at [1291, 178] on button "No Marks" at bounding box center [1276, 174] width 85 height 30
click at [1246, 204] on button "Yes" at bounding box center [1242, 218] width 49 height 30
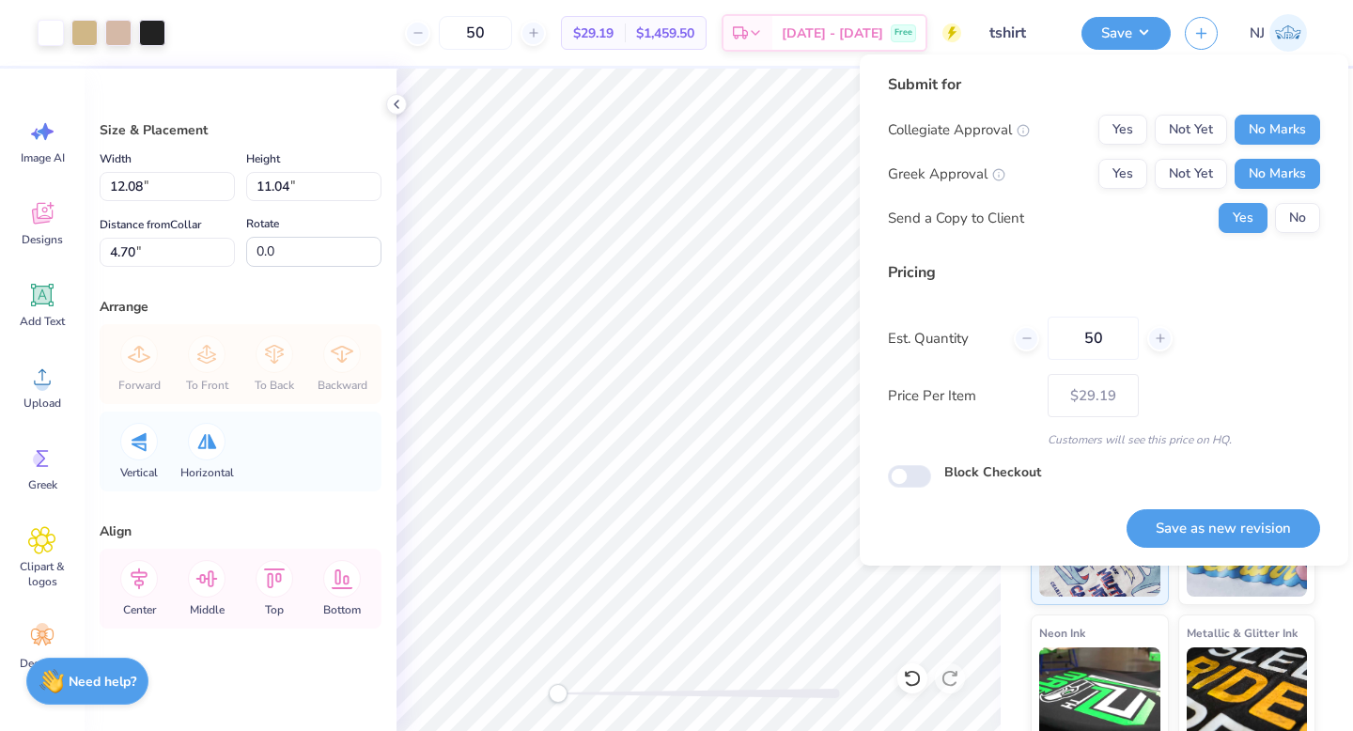
click at [1270, 506] on div "Save as new revision" at bounding box center [1222, 516] width 193 height 59
click at [1266, 551] on div "Submit for Collegiate Approval Yes Not Yet No Marks Greek Approval Yes Not Yet …" at bounding box center [1103, 309] width 488 height 511
click at [1269, 512] on button "Save as new revision" at bounding box center [1222, 528] width 193 height 39
type input "$29.19"
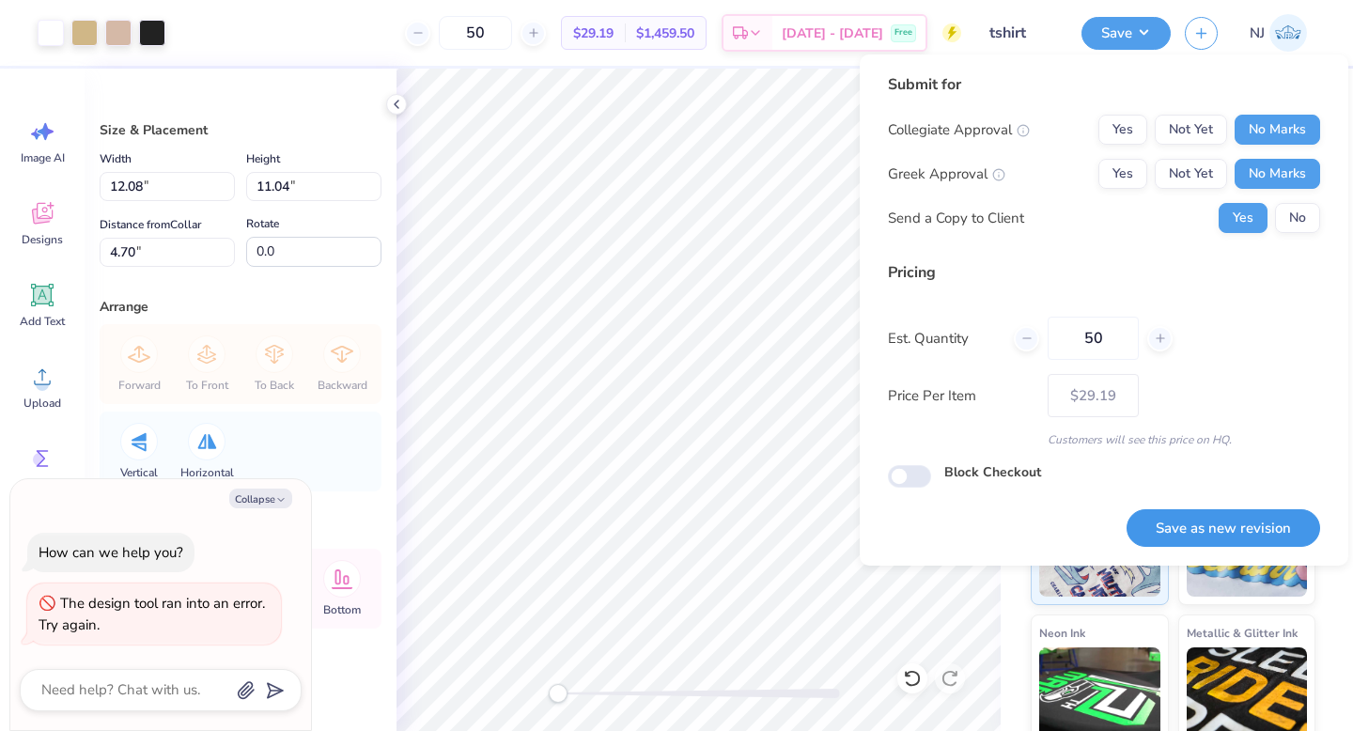
click at [1257, 511] on button "Save as new revision" at bounding box center [1222, 528] width 193 height 39
type textarea "x"
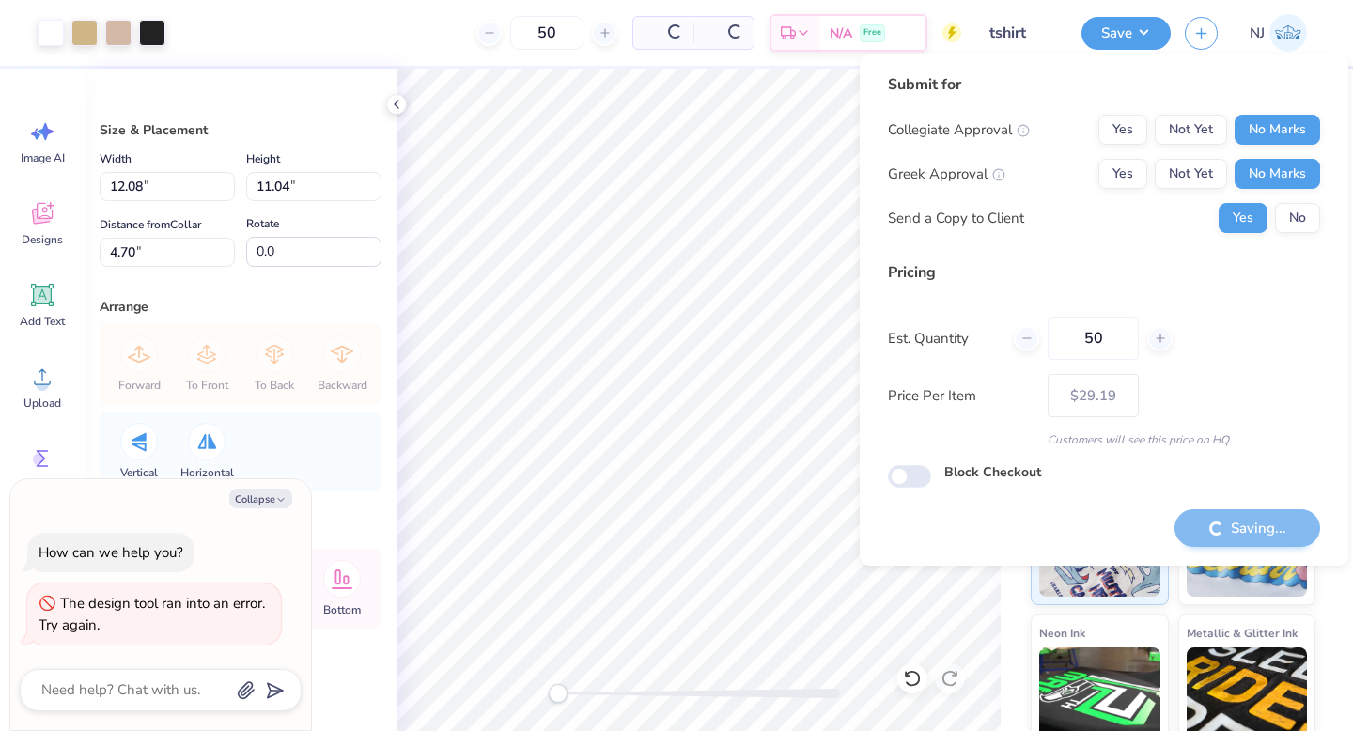
type input "– –"
type textarea "x"
type input "$29.19"
